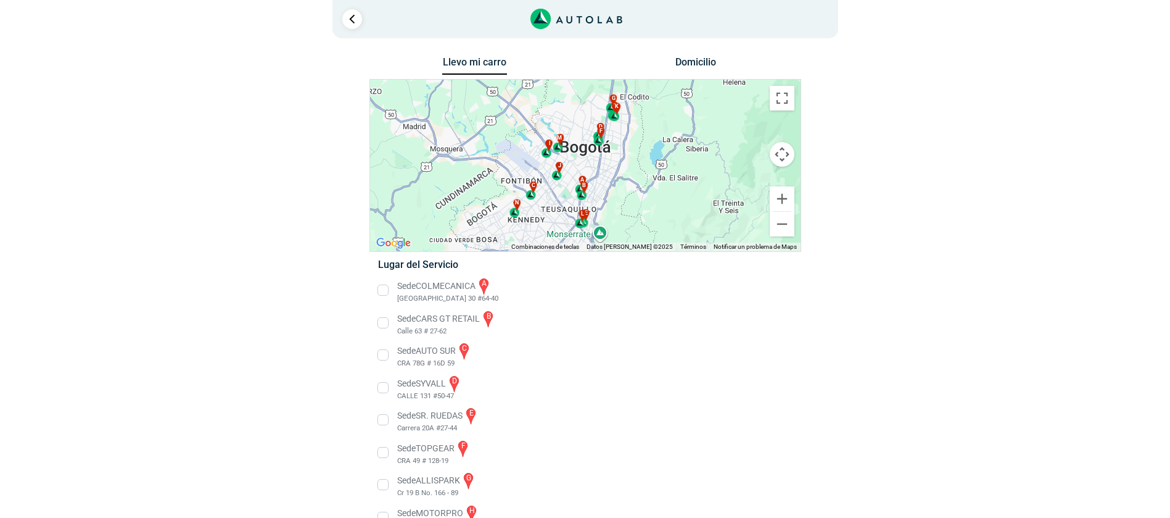
click at [782, 211] on div at bounding box center [782, 211] width 19 height 1
click at [784, 198] on button "Ampliar" at bounding box center [782, 198] width 25 height 25
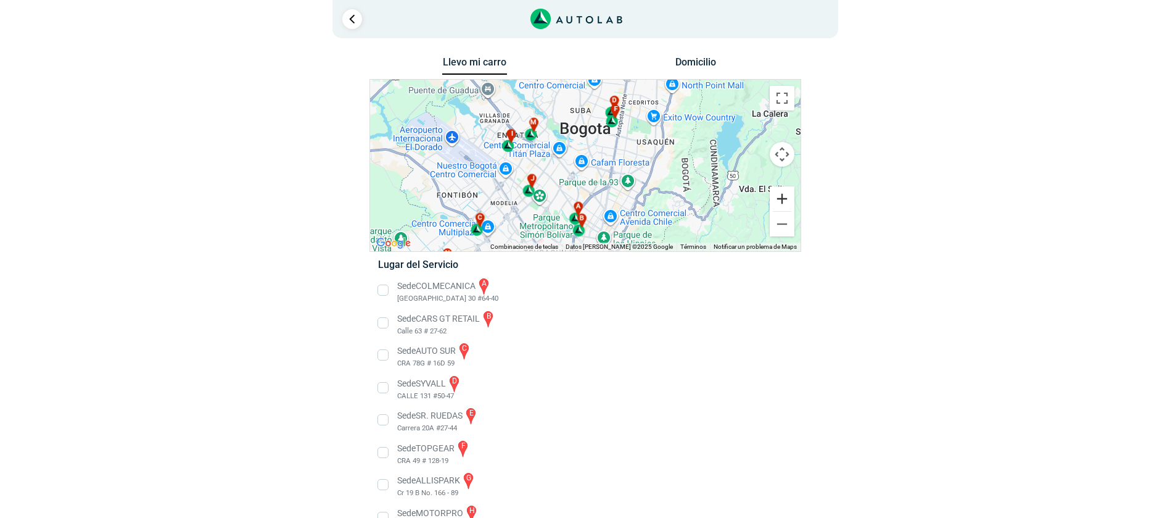
click at [784, 198] on button "Ampliar" at bounding box center [782, 198] width 25 height 25
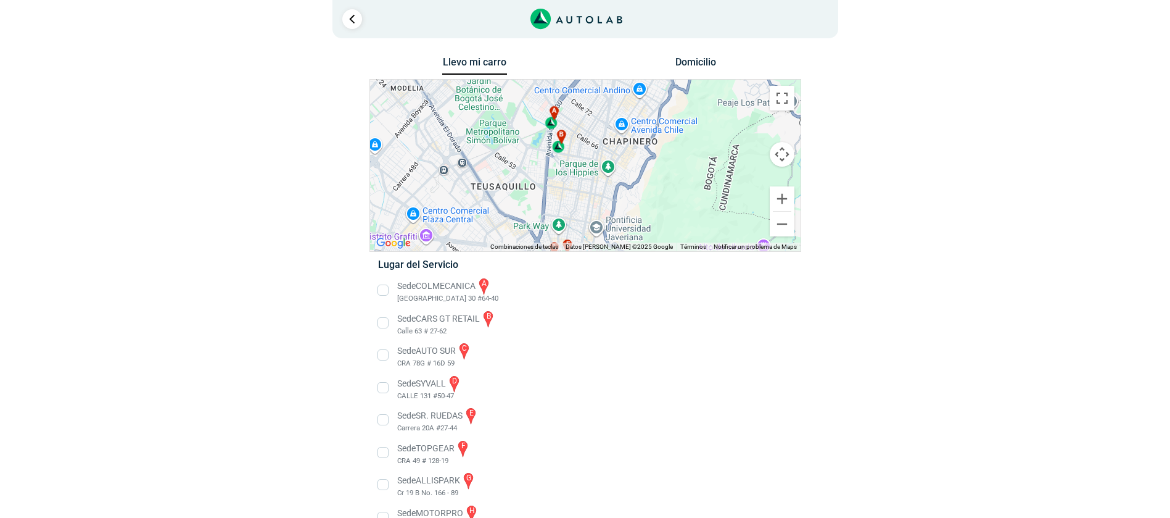
drag, startPoint x: 639, startPoint y: 212, endPoint x: 622, endPoint y: 45, distance: 167.5
click at [622, 45] on div "1 Llevo mi carro [GEOGRAPHIC_DATA] ← Mover a la izquierda → ↑ ↓ + - Fin" at bounding box center [585, 371] width 740 height 742
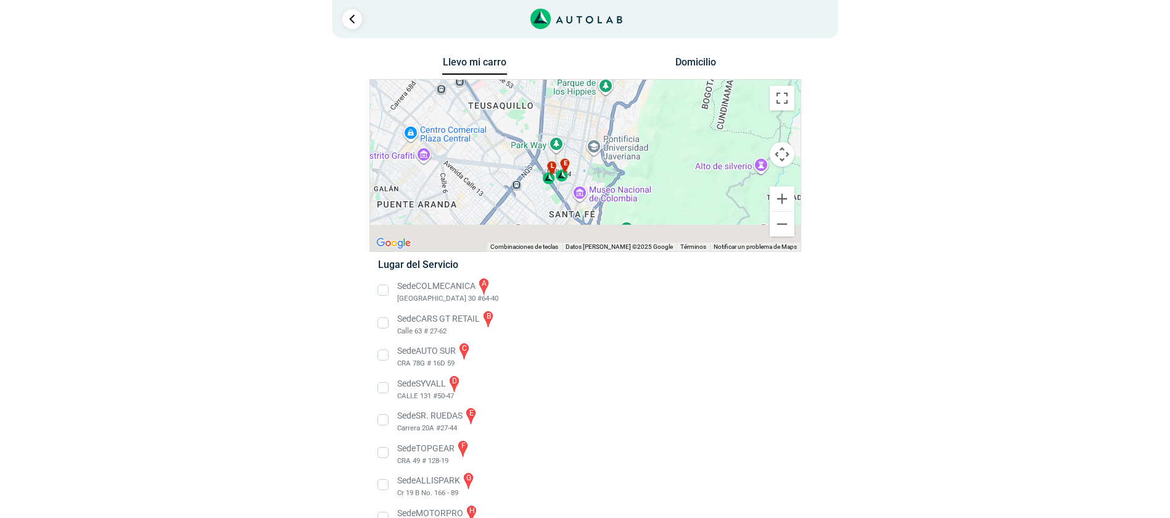
drag, startPoint x: 578, startPoint y: 204, endPoint x: 574, endPoint y: 113, distance: 91.4
click at [574, 113] on div "a b c d e f g" at bounding box center [585, 166] width 431 height 172
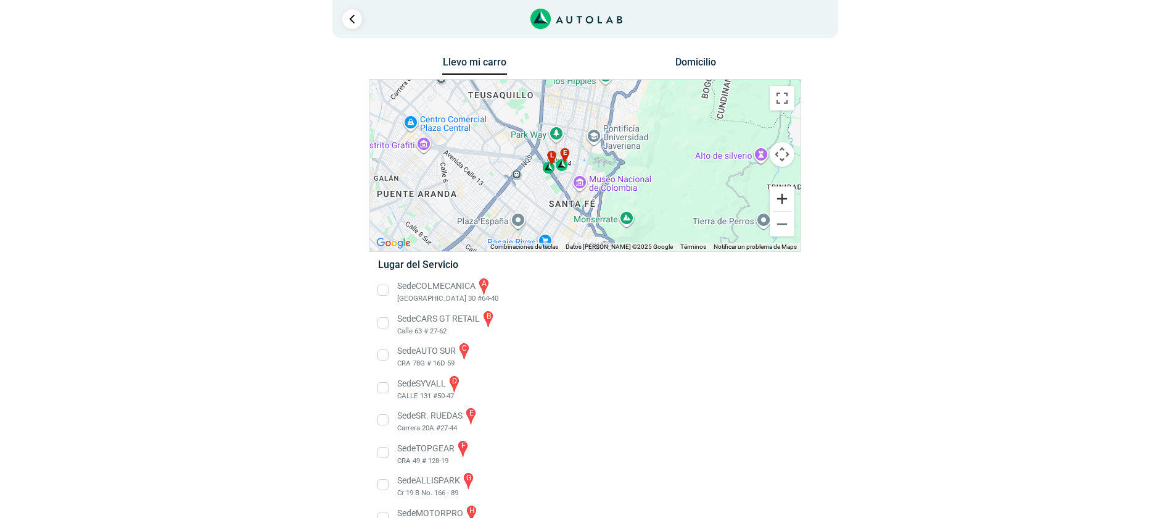
click at [781, 202] on button "Ampliar" at bounding box center [782, 198] width 25 height 25
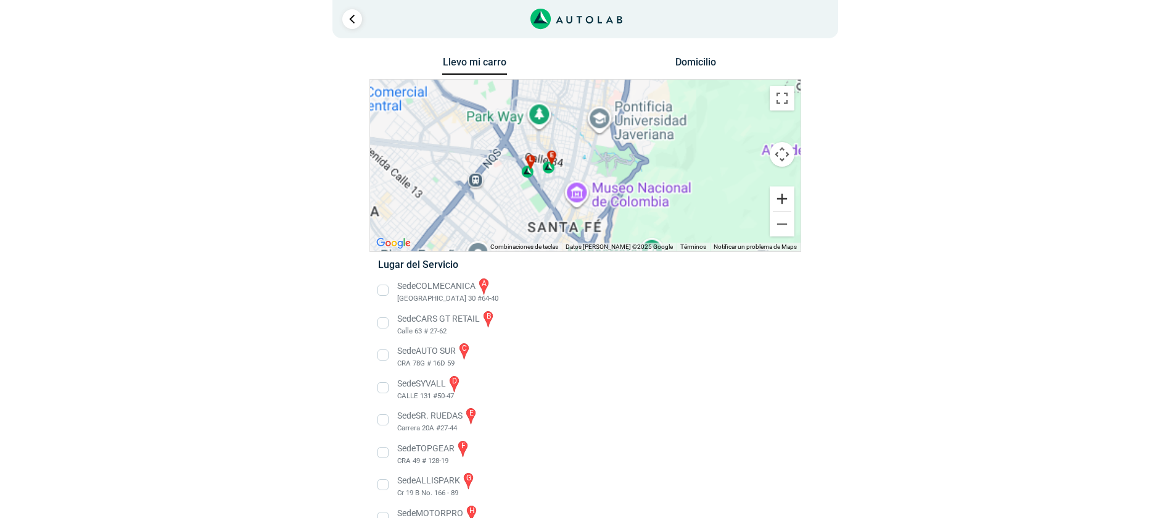
click at [781, 202] on button "Ampliar" at bounding box center [782, 198] width 25 height 25
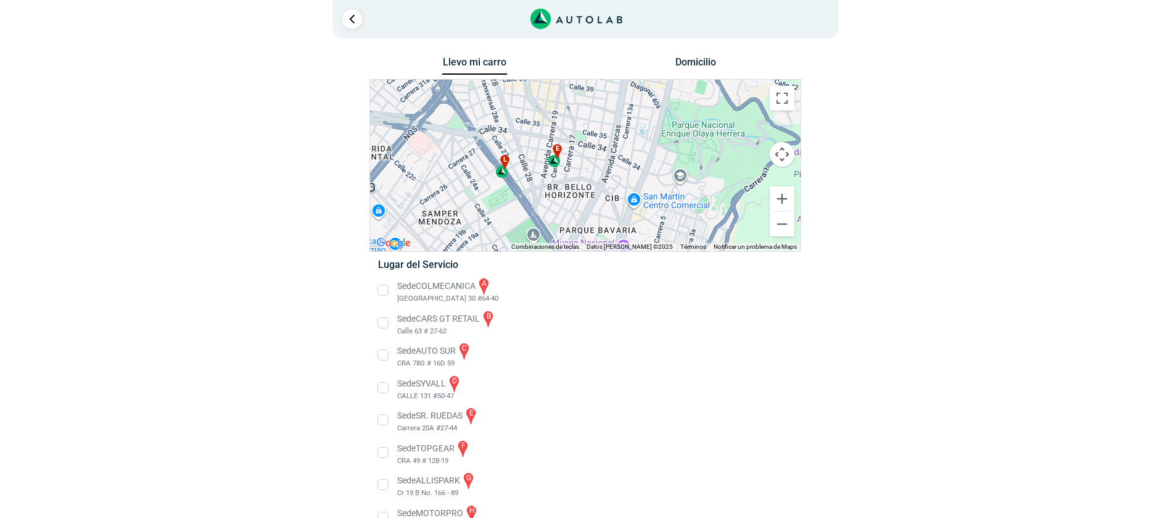
drag, startPoint x: 452, startPoint y: 193, endPoint x: 512, endPoint y: 177, distance: 62.4
click at [512, 177] on div "a b c d e f g" at bounding box center [585, 166] width 431 height 172
click at [776, 199] on button "Ampliar" at bounding box center [782, 198] width 25 height 25
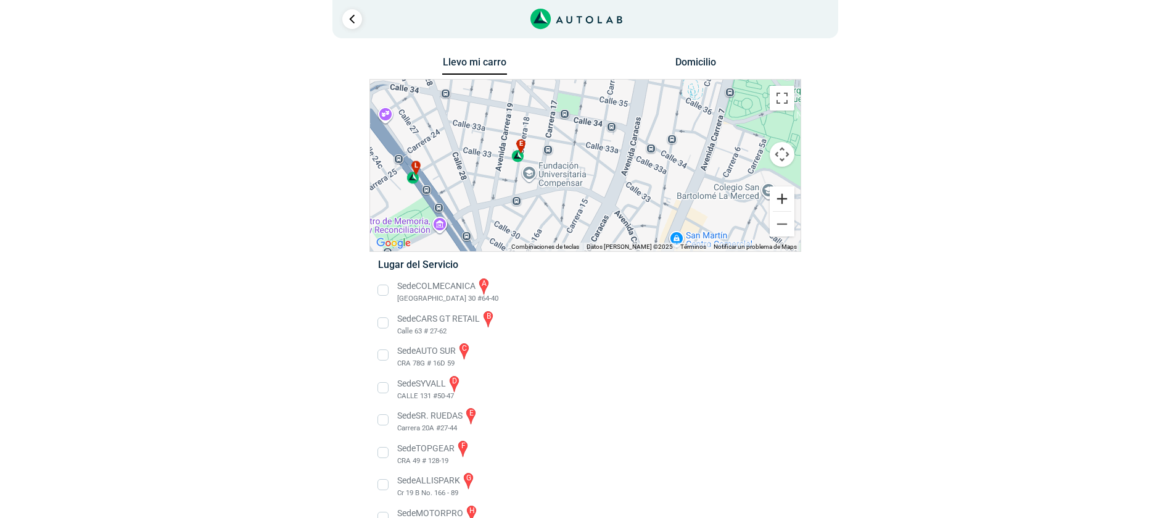
click at [776, 199] on button "Ampliar" at bounding box center [782, 198] width 25 height 25
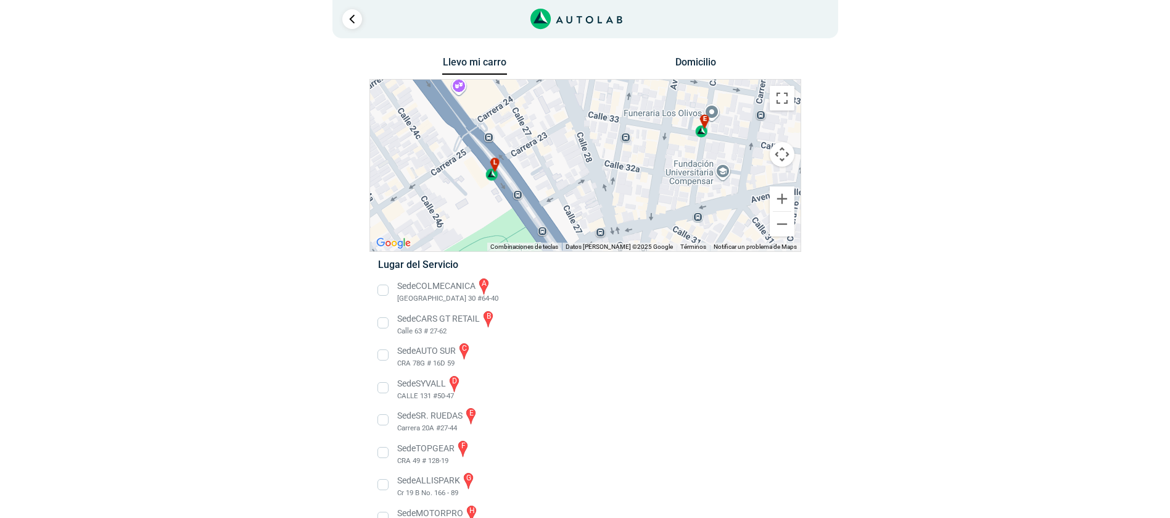
drag, startPoint x: 410, startPoint y: 202, endPoint x: 667, endPoint y: 183, distance: 257.4
click at [667, 183] on div "a b c d e f g" at bounding box center [585, 166] width 431 height 172
click at [706, 124] on span "e" at bounding box center [705, 120] width 4 height 10
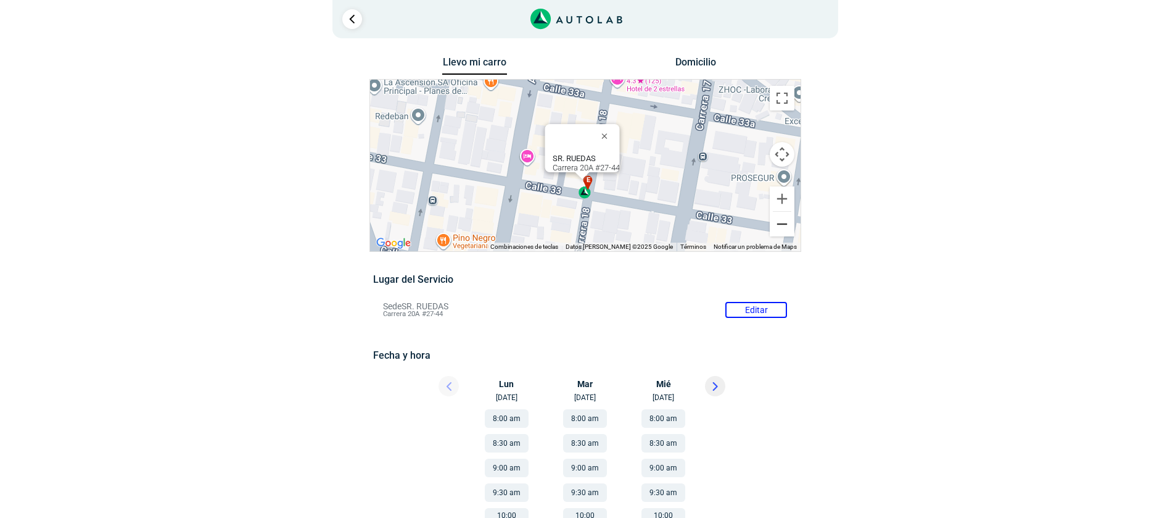
click at [783, 226] on button "Reducir" at bounding box center [782, 224] width 25 height 25
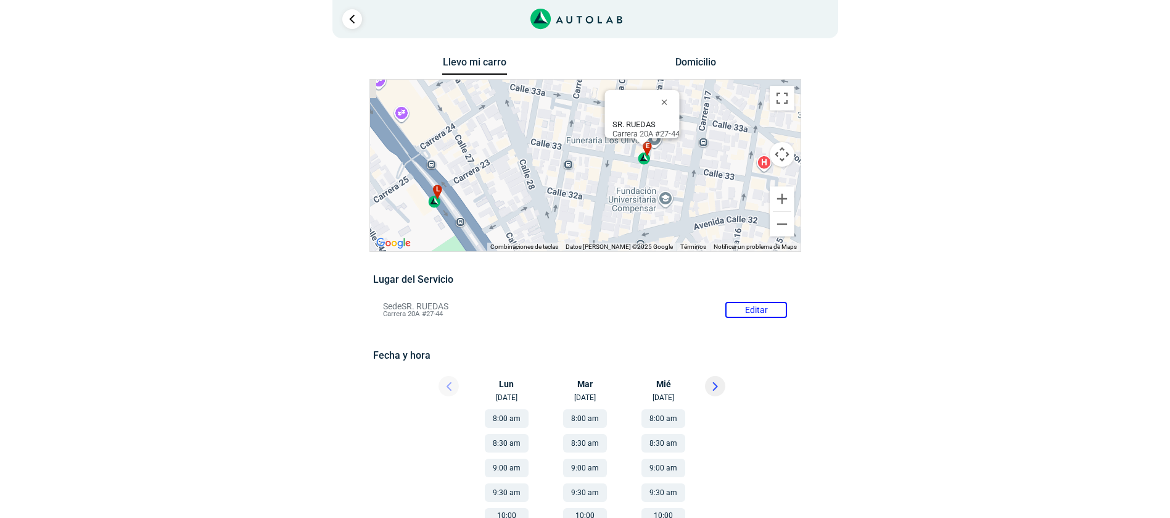
drag, startPoint x: 552, startPoint y: 202, endPoint x: 616, endPoint y: 183, distance: 66.2
click at [616, 183] on div "a b c d e f g" at bounding box center [585, 166] width 431 height 172
click at [440, 195] on div "l" at bounding box center [437, 195] width 14 height 23
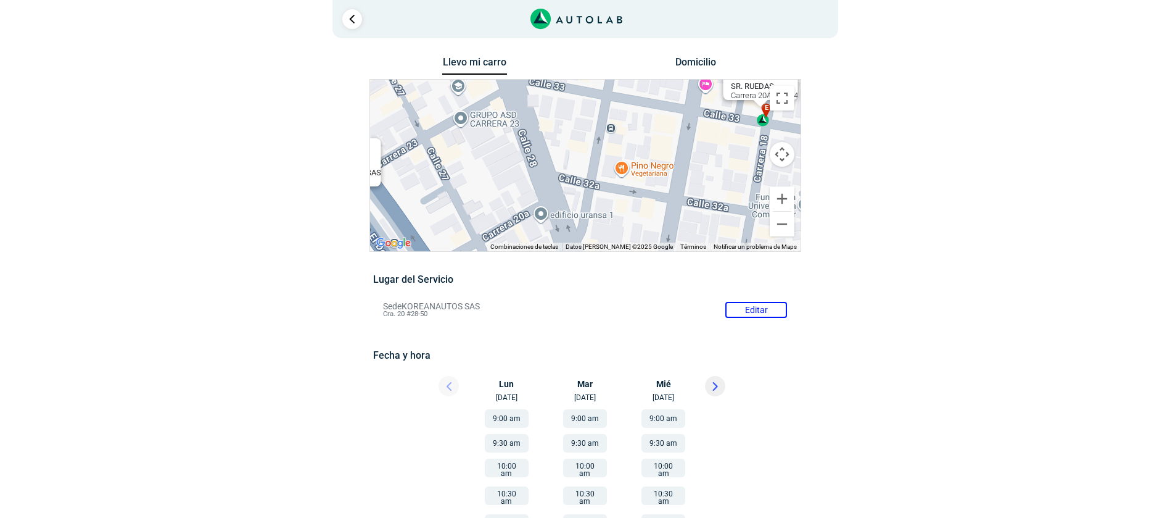
drag, startPoint x: 738, startPoint y: 158, endPoint x: 491, endPoint y: 172, distance: 247.8
click at [491, 172] on div "a b c d e f g" at bounding box center [585, 166] width 431 height 172
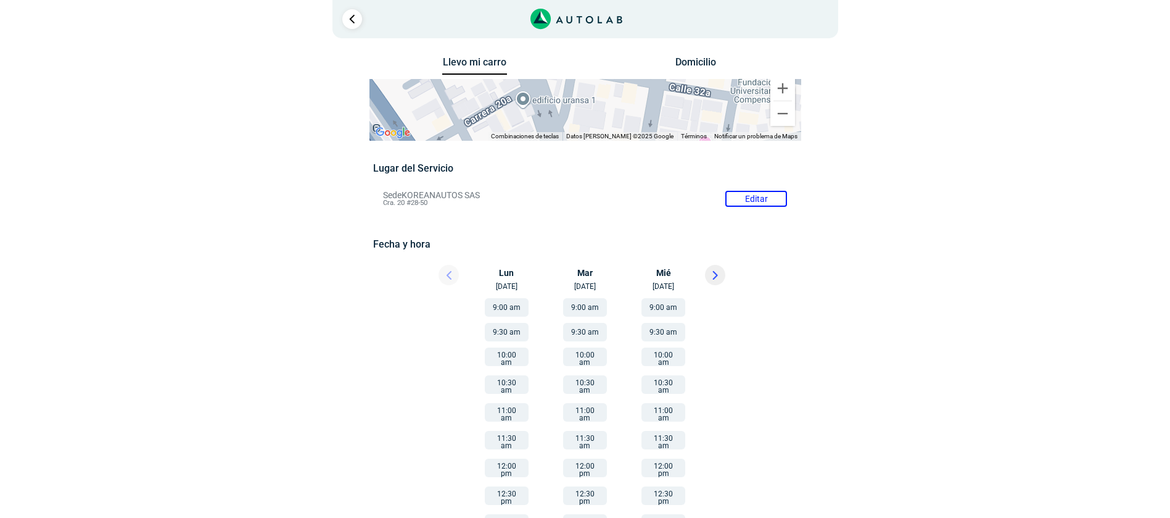
drag, startPoint x: 601, startPoint y: 190, endPoint x: 581, endPoint y: 67, distance: 125.1
click at [581, 67] on div "Llevo mi carro [GEOGRAPHIC_DATA] ← Mover a la izquierda → Mover a la derecha ↑ …" at bounding box center [586, 376] width 432 height 644
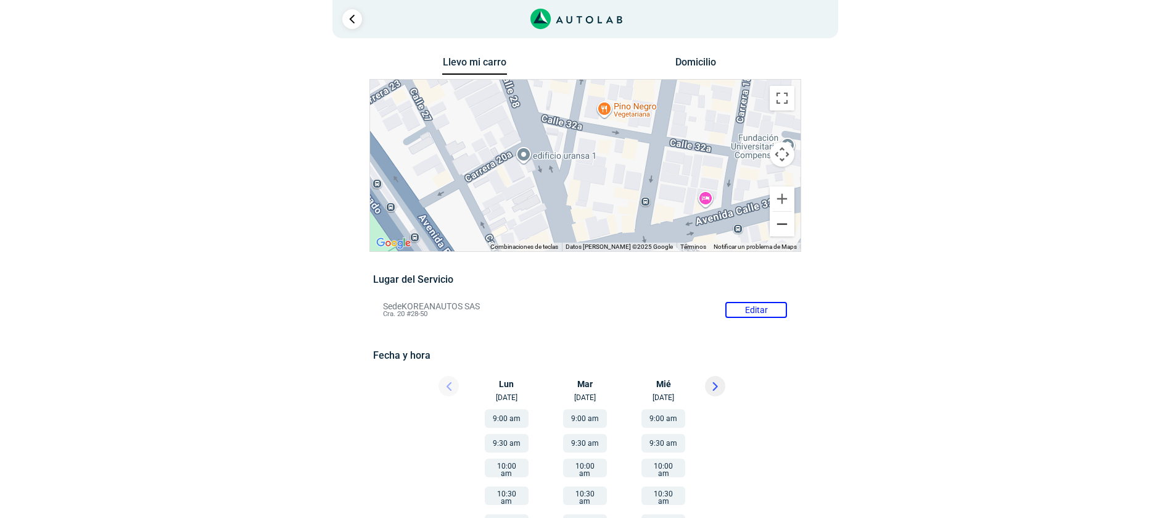
click at [775, 231] on button "Reducir" at bounding box center [782, 224] width 25 height 25
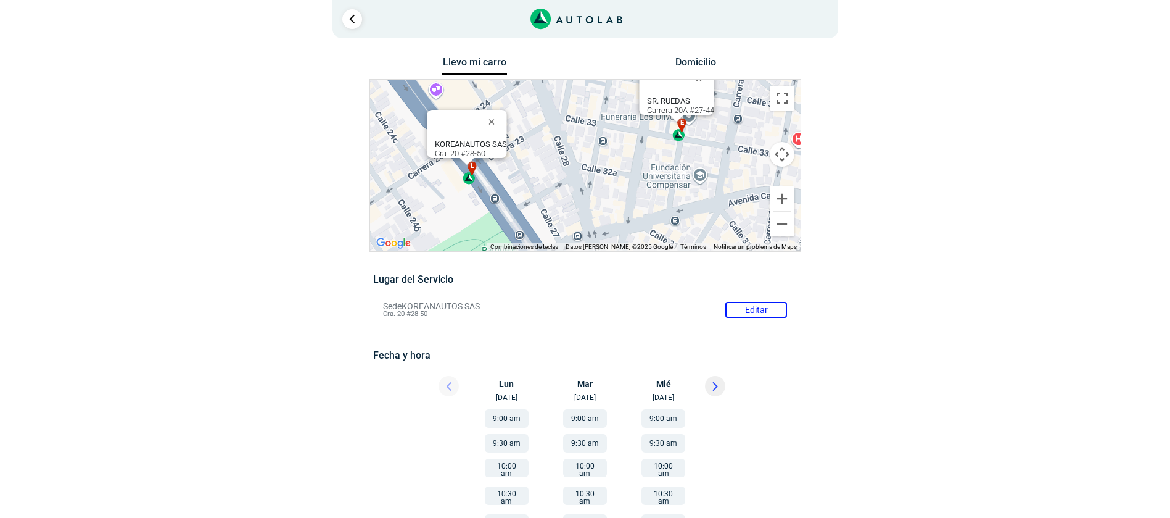
drag, startPoint x: 565, startPoint y: 214, endPoint x: 579, endPoint y: 238, distance: 27.6
click at [579, 238] on div "a b c d e f g" at bounding box center [585, 166] width 431 height 172
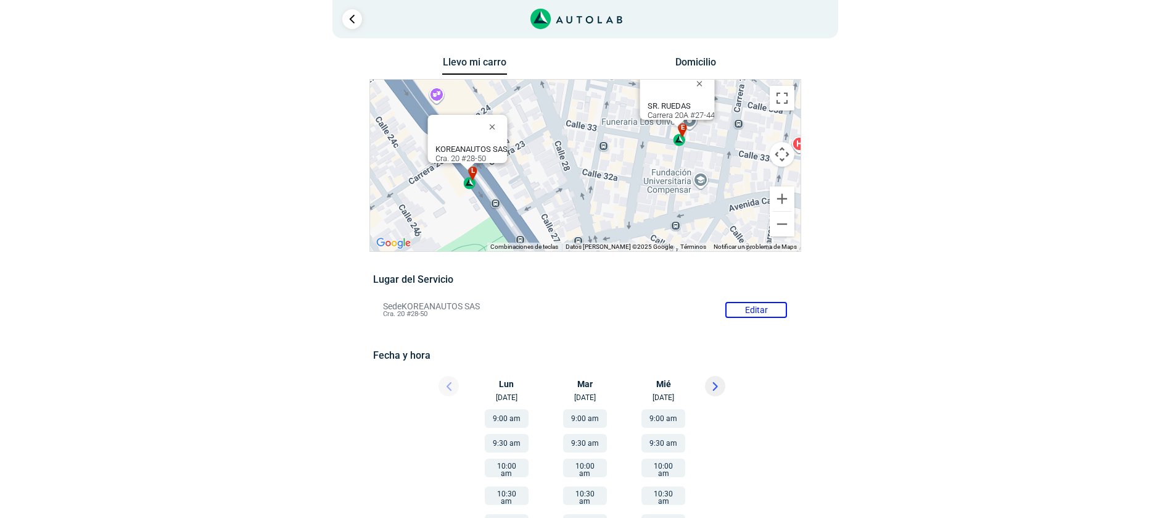
click at [676, 106] on div "SR. RUEDAS Carrera 20A #27-44" at bounding box center [680, 110] width 67 height 19
click at [684, 136] on div "e" at bounding box center [680, 134] width 14 height 23
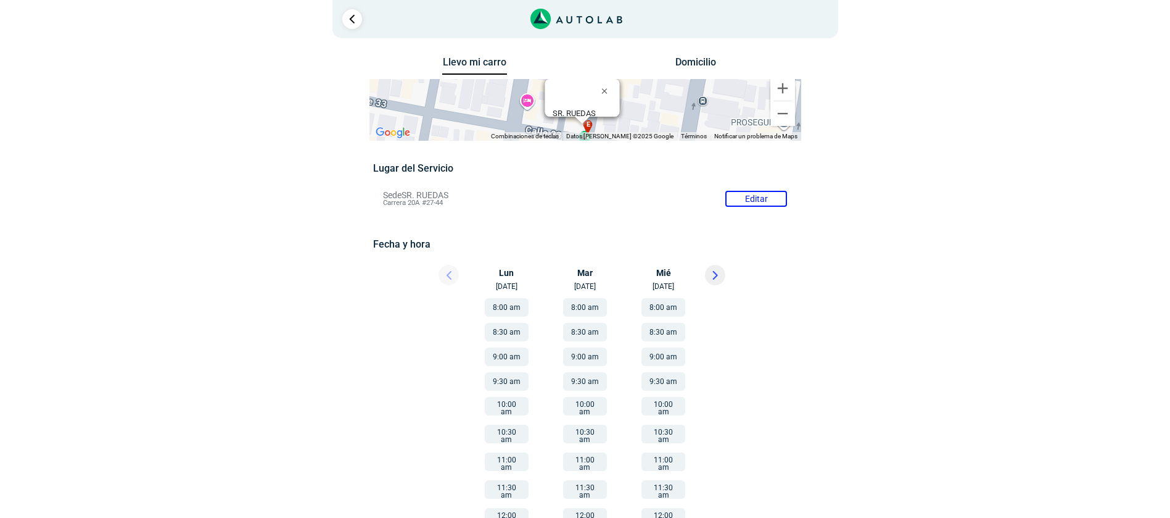
click at [590, 305] on button "8:00 am" at bounding box center [585, 307] width 44 height 19
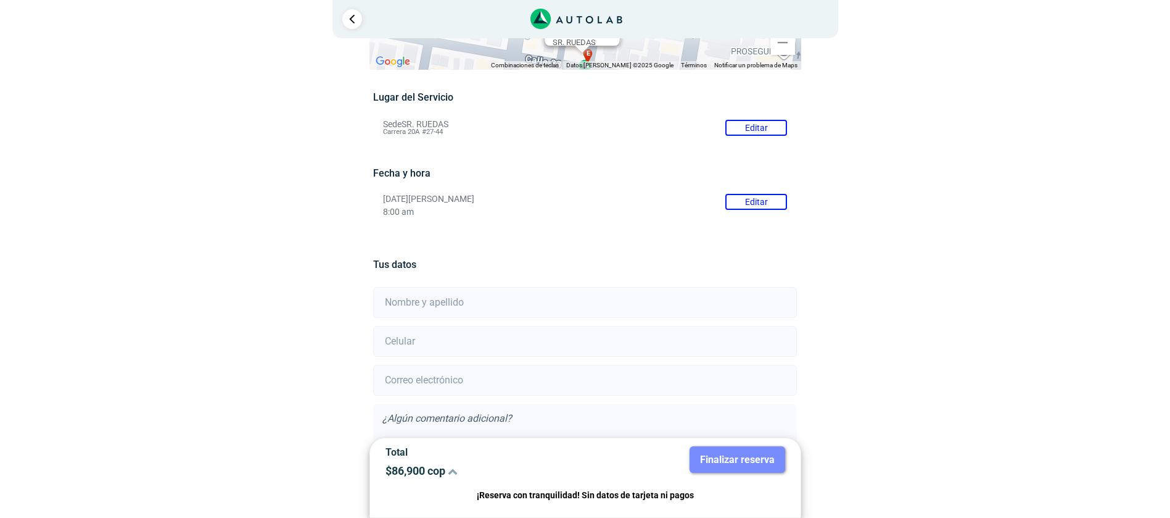
scroll to position [153, 0]
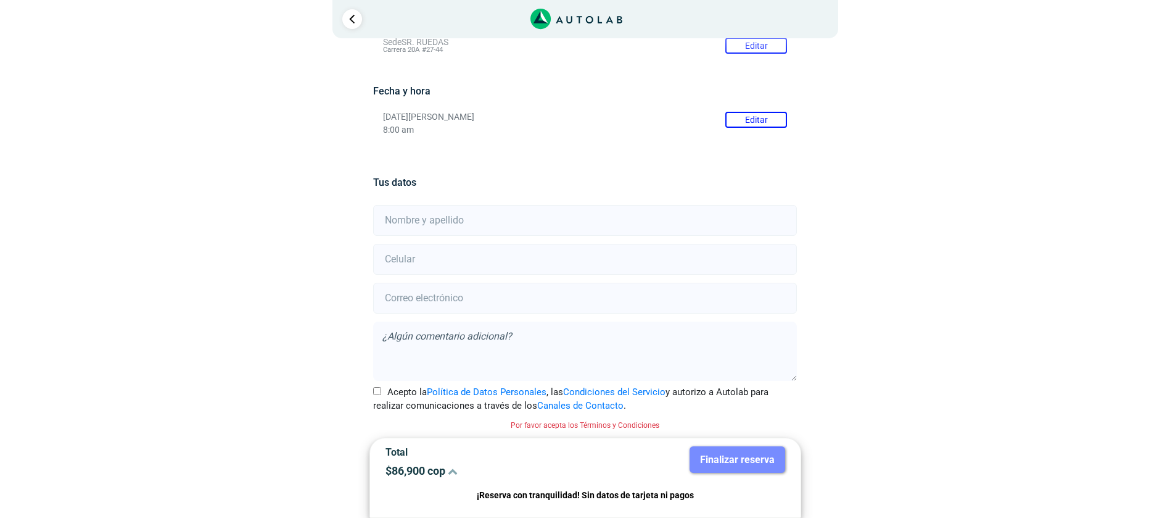
click at [547, 213] on input "text" at bounding box center [585, 220] width 424 height 31
type input "[PERSON_NAME]"
type input "3132504726"
type input "[PERSON_NAME][EMAIL_ADDRESS][DOMAIN_NAME]"
click at [418, 341] on textarea at bounding box center [585, 350] width 424 height 59
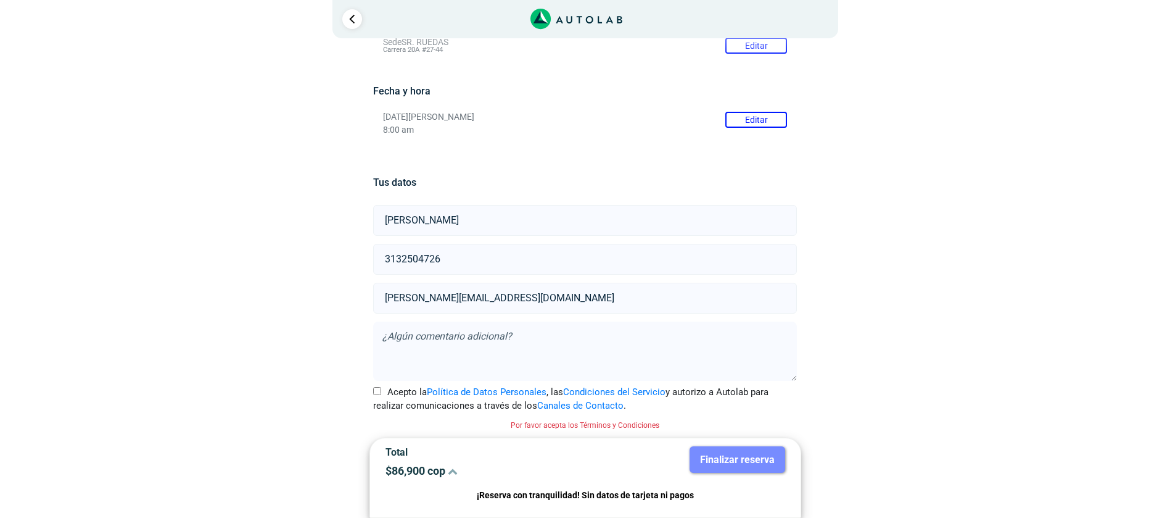
click at [375, 391] on input "Acepto la Política de Datos Personales , las Condiciones del Servicio y autoriz…" at bounding box center [377, 391] width 8 height 8
checkbox input "true"
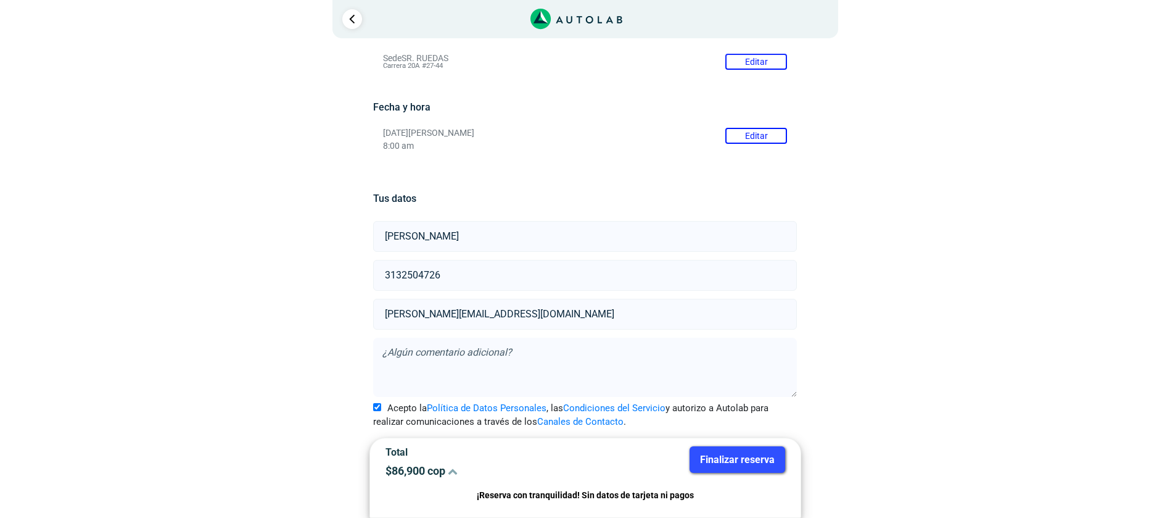
scroll to position [137, 0]
click at [731, 456] on button "Finalizar reserva" at bounding box center [738, 459] width 96 height 27
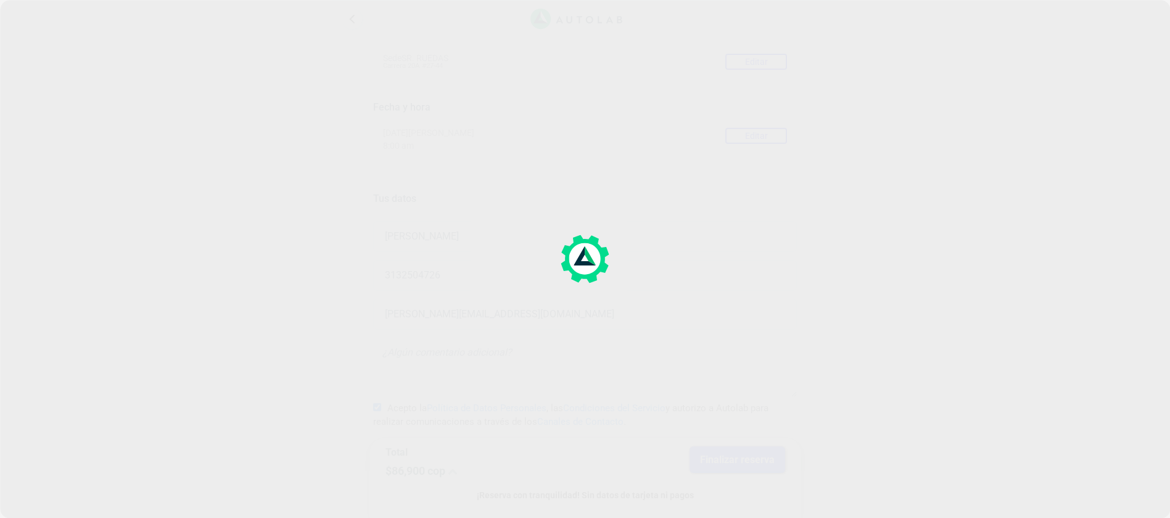
scroll to position [0, 0]
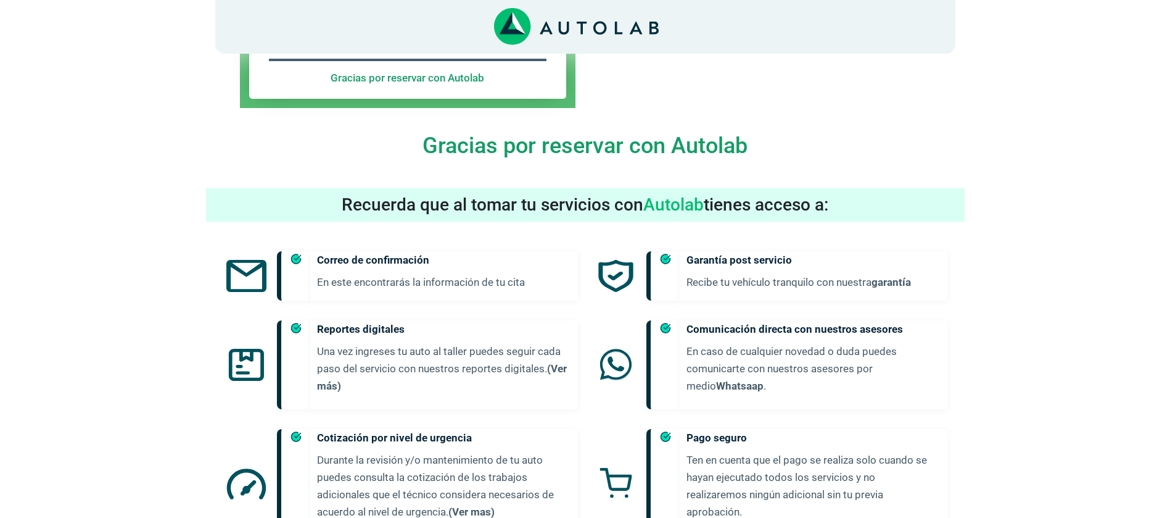
scroll to position [621, 0]
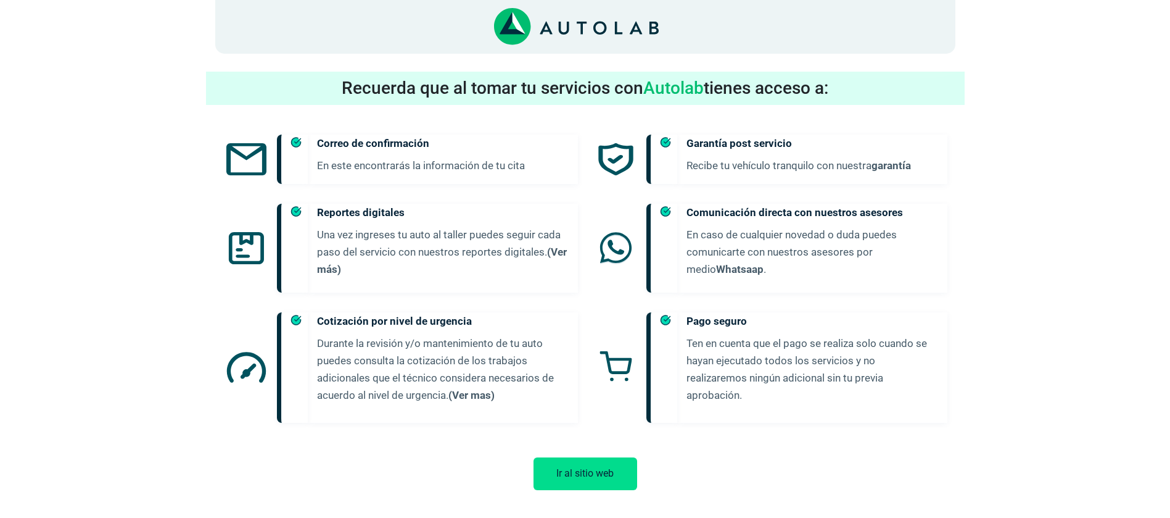
click at [605, 463] on button "Ir al sitio web" at bounding box center [586, 473] width 104 height 33
